Goal: Information Seeking & Learning: Learn about a topic

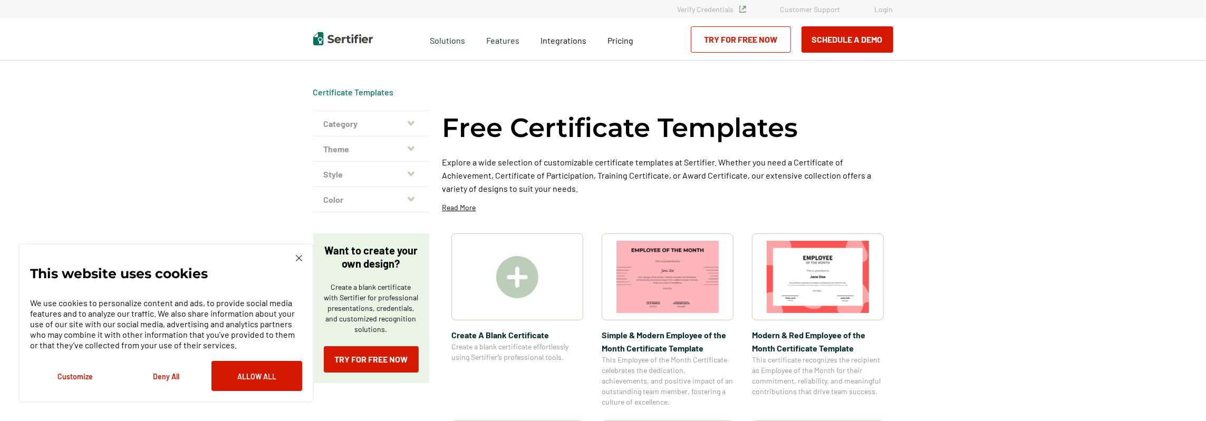
click at [413, 122] on icon "button" at bounding box center [411, 123] width 7 height 5
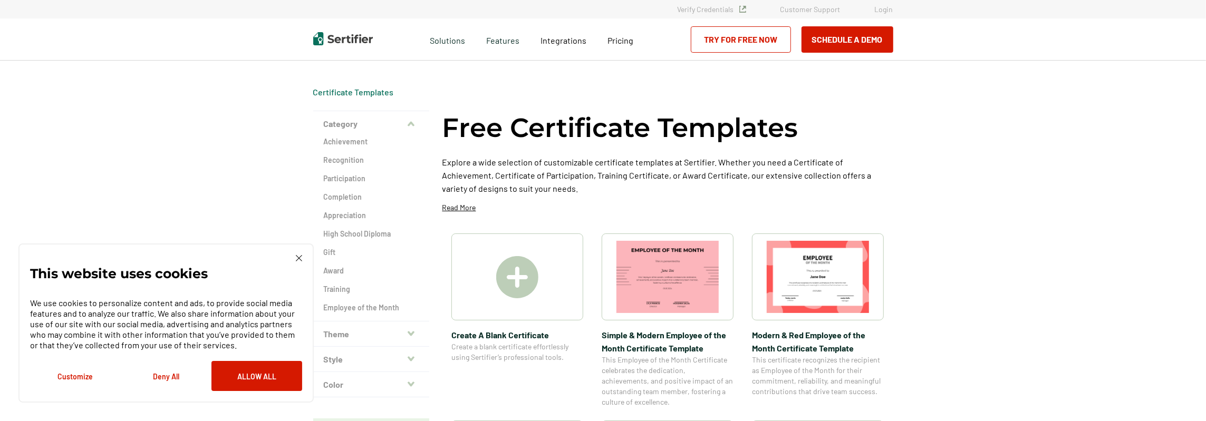
click at [413, 122] on icon "button" at bounding box center [411, 124] width 7 height 5
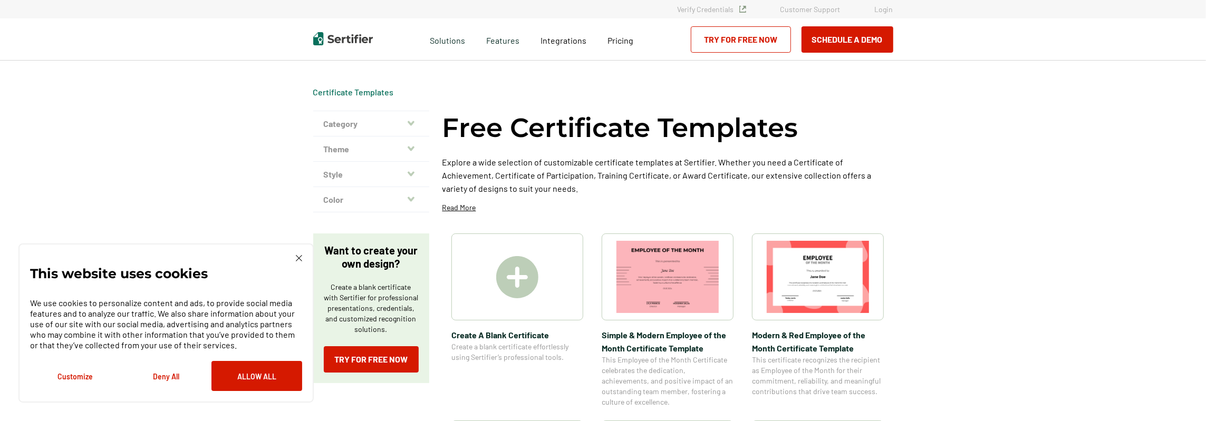
click at [412, 149] on icon "button" at bounding box center [411, 148] width 7 height 5
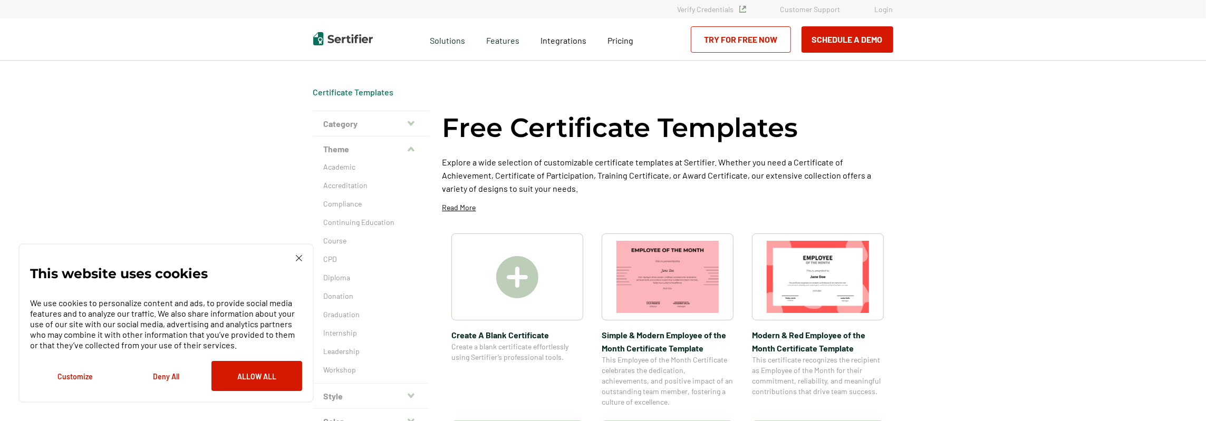
click at [414, 151] on icon "button" at bounding box center [411, 149] width 7 height 5
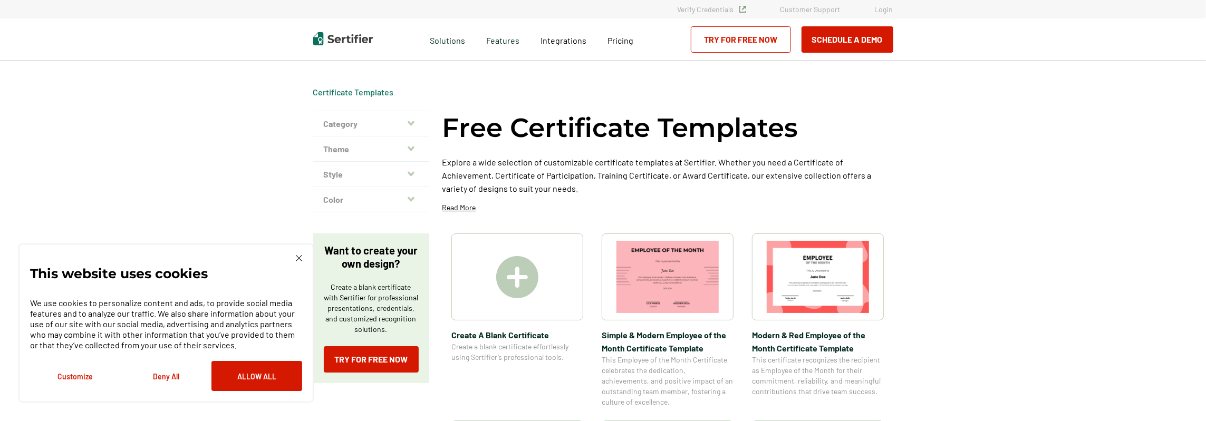
click at [415, 175] on icon "button" at bounding box center [411, 174] width 7 height 8
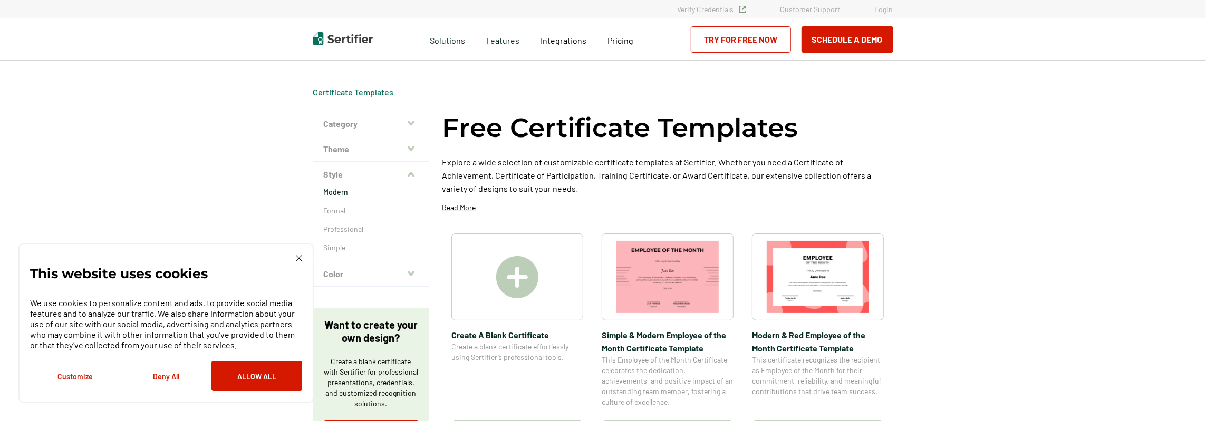
click at [344, 195] on p "Modern" at bounding box center [371, 192] width 95 height 11
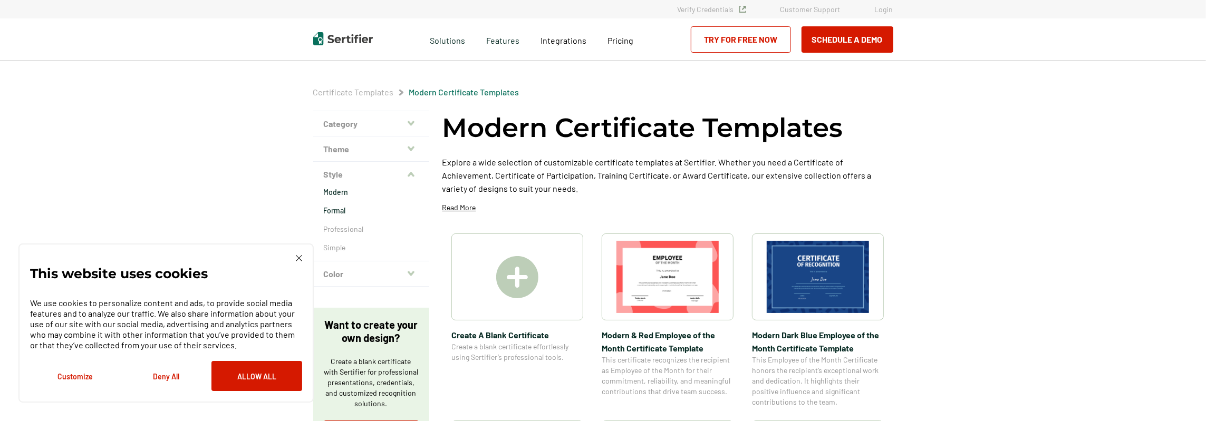
click at [342, 213] on p "Formal" at bounding box center [371, 211] width 95 height 11
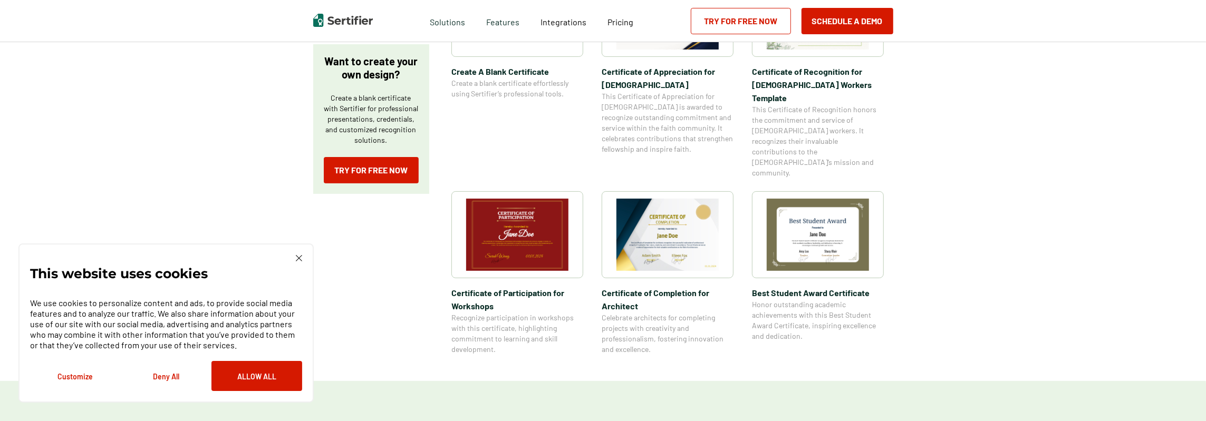
scroll to position [105, 0]
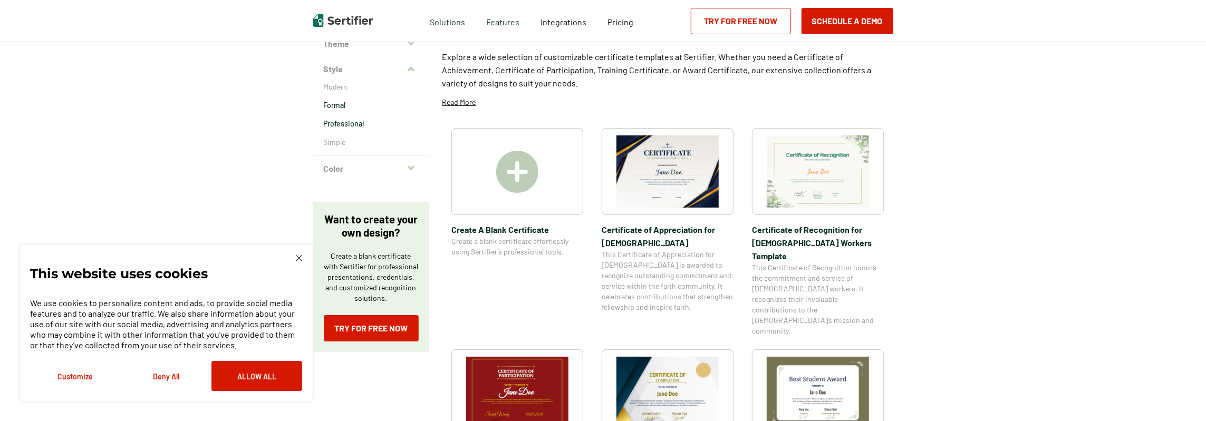
click at [355, 124] on p "Professional" at bounding box center [371, 124] width 95 height 11
